Goal: Navigation & Orientation: Find specific page/section

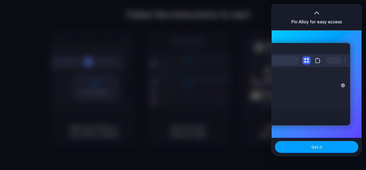
click at [313, 147] on span "Got it" at bounding box center [316, 147] width 11 height 6
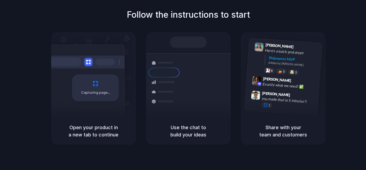
click at [312, 22] on div "Follow the instructions to start Capturing page Open your product in a new tab …" at bounding box center [188, 76] width 366 height 136
click at [327, 23] on div "Follow the instructions to start Capturing page Open your product in a new tab …" at bounding box center [188, 76] width 366 height 136
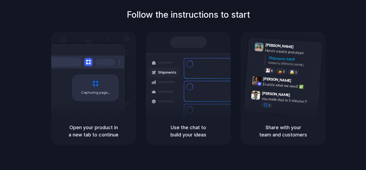
click at [361, 38] on div "Follow the instructions to start Capturing page Open your product in a new tab …" at bounding box center [188, 76] width 366 height 136
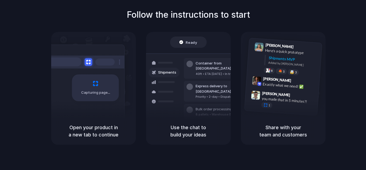
click at [191, 45] on div "Ready" at bounding box center [188, 41] width 37 height 11
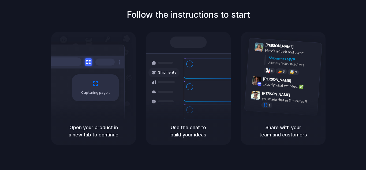
click at [189, 167] on div "Follow the instructions to start Capturing page Open your product in a new tab …" at bounding box center [188, 90] width 377 height 180
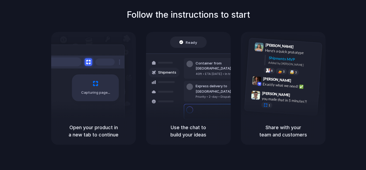
click at [195, 153] on div "Follow the instructions to start Capturing page Open your product in a new tab …" at bounding box center [188, 90] width 377 height 180
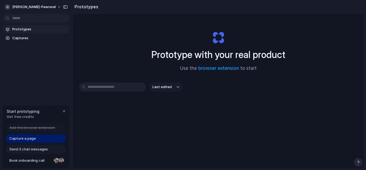
click at [64, 107] on div "Start prototyping Get free credits" at bounding box center [35, 113] width 67 height 17
